Goal: Book appointment/travel/reservation

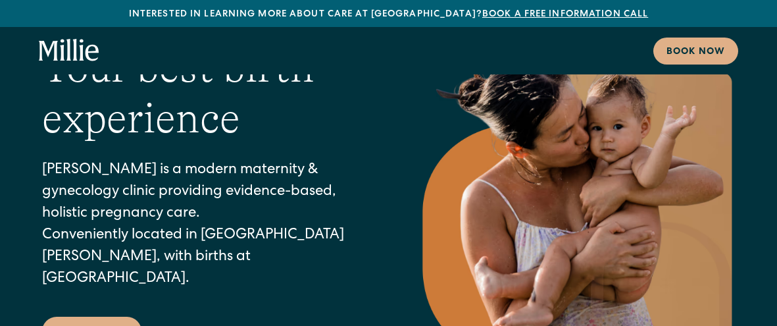
scroll to position [53, 0]
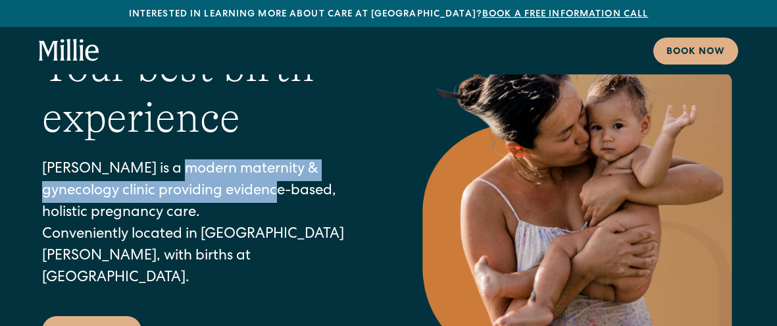
drag, startPoint x: 166, startPoint y: 174, endPoint x: 217, endPoint y: 211, distance: 62.6
click at [217, 211] on p "[PERSON_NAME] is a modern maternity & gynecology clinic providing evidence-base…" at bounding box center [204, 224] width 324 height 130
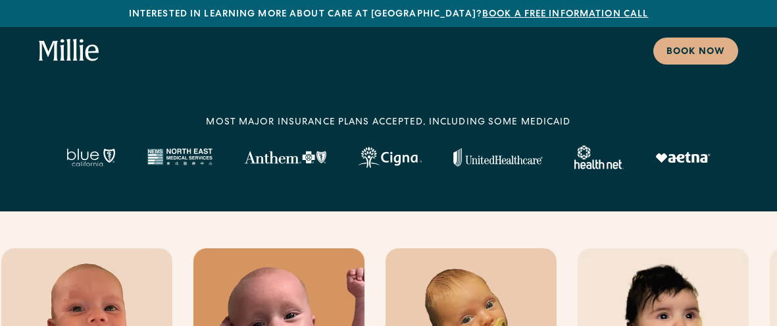
scroll to position [366, 0]
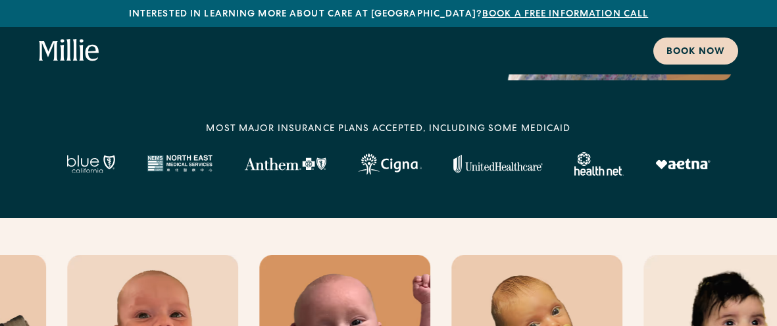
click at [702, 48] on div "Book now" at bounding box center [695, 52] width 59 height 14
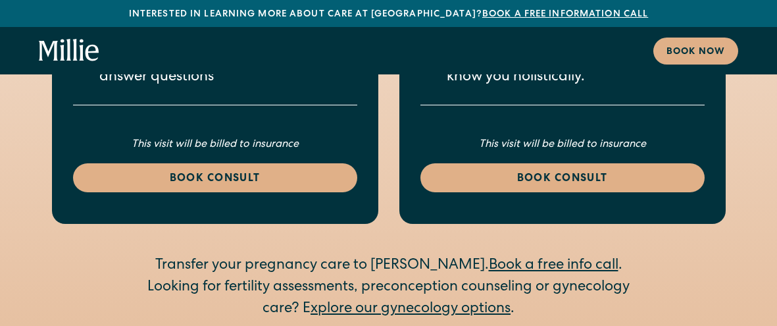
scroll to position [2863, 0]
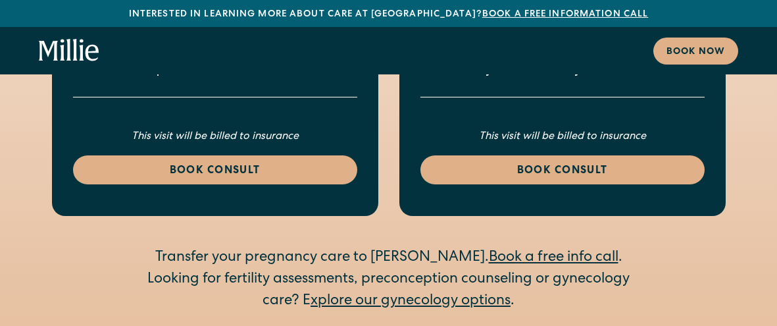
click at [407, 294] on link "xplore our gynecology options" at bounding box center [410, 301] width 200 height 14
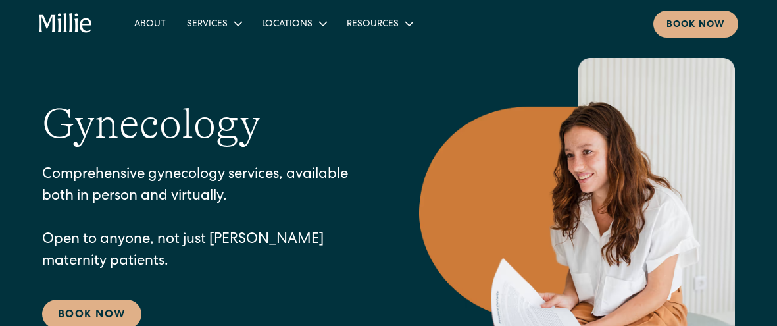
scroll to position [61, 0]
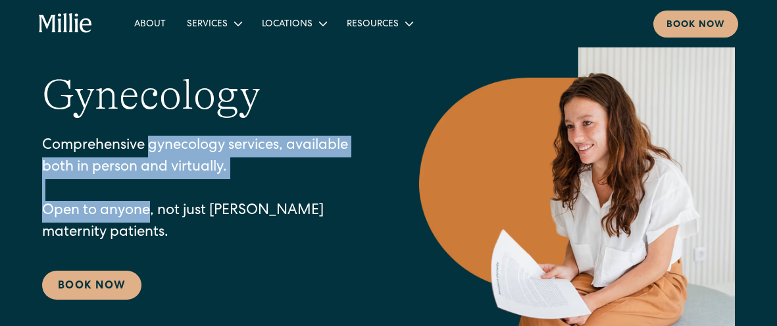
drag, startPoint x: 148, startPoint y: 139, endPoint x: 147, endPoint y: 207, distance: 67.8
click at [147, 207] on p "Comprehensive gynecology services, available both in person and virtually. Open…" at bounding box center [204, 190] width 324 height 109
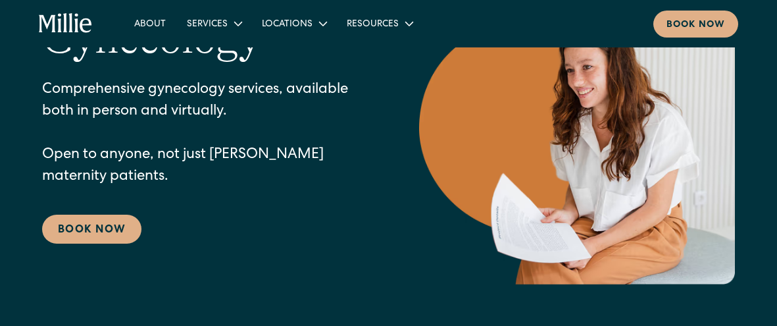
scroll to position [113, 0]
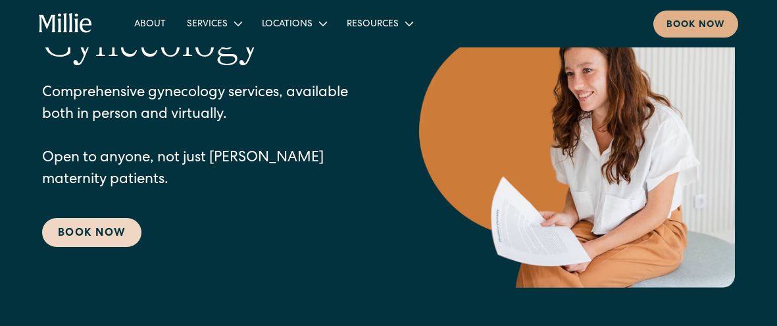
click at [89, 230] on link "Book Now" at bounding box center [91, 232] width 99 height 29
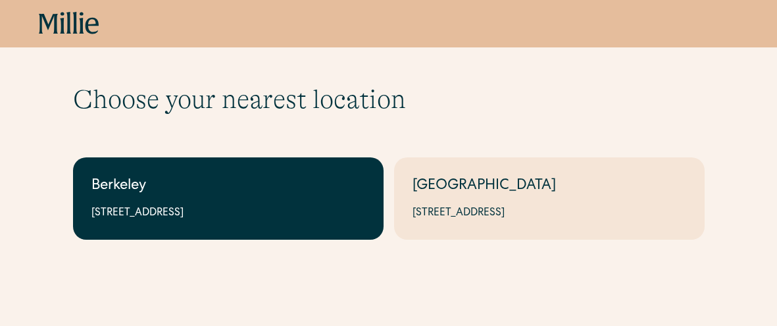
scroll to position [36, 0]
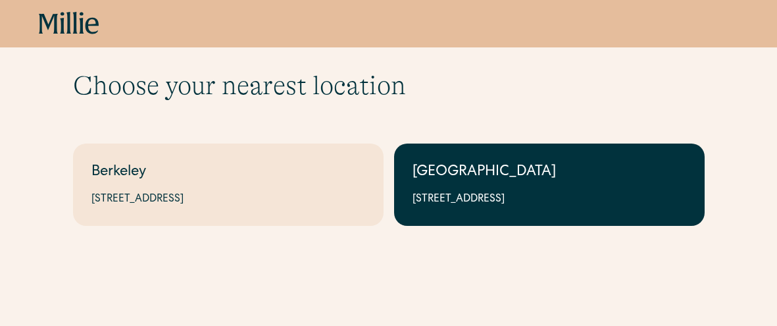
click at [530, 187] on link "South Bay 1471 Saratoga Ave, Suite 101, San Jose, CA 95129" at bounding box center [549, 184] width 310 height 82
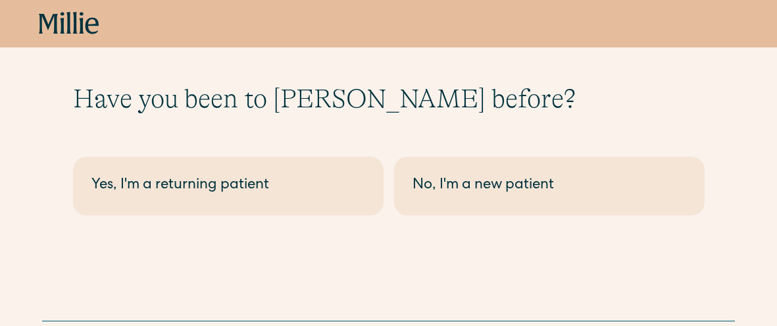
scroll to position [36, 0]
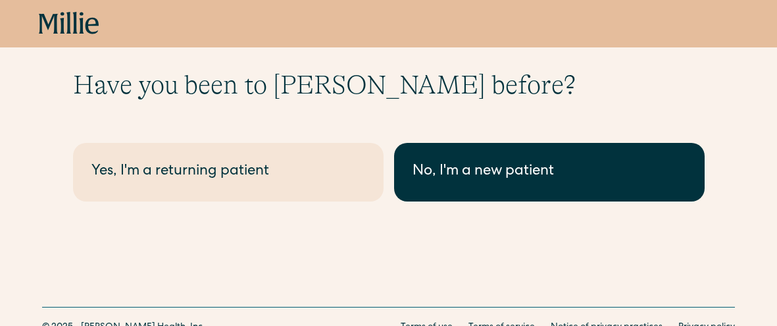
click at [458, 173] on div "No, I'm a new patient" at bounding box center [549, 172] width 274 height 22
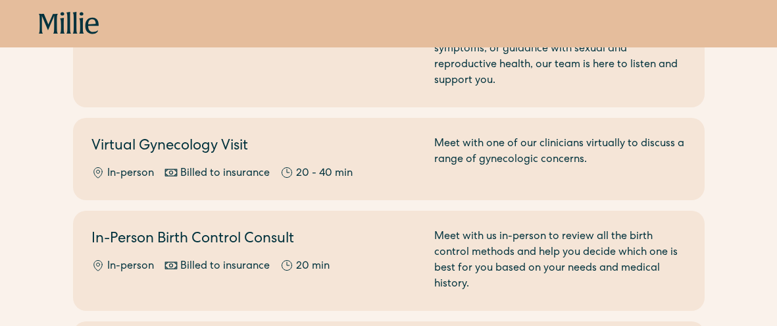
scroll to position [297, 0]
